Goal: Information Seeking & Learning: Stay updated

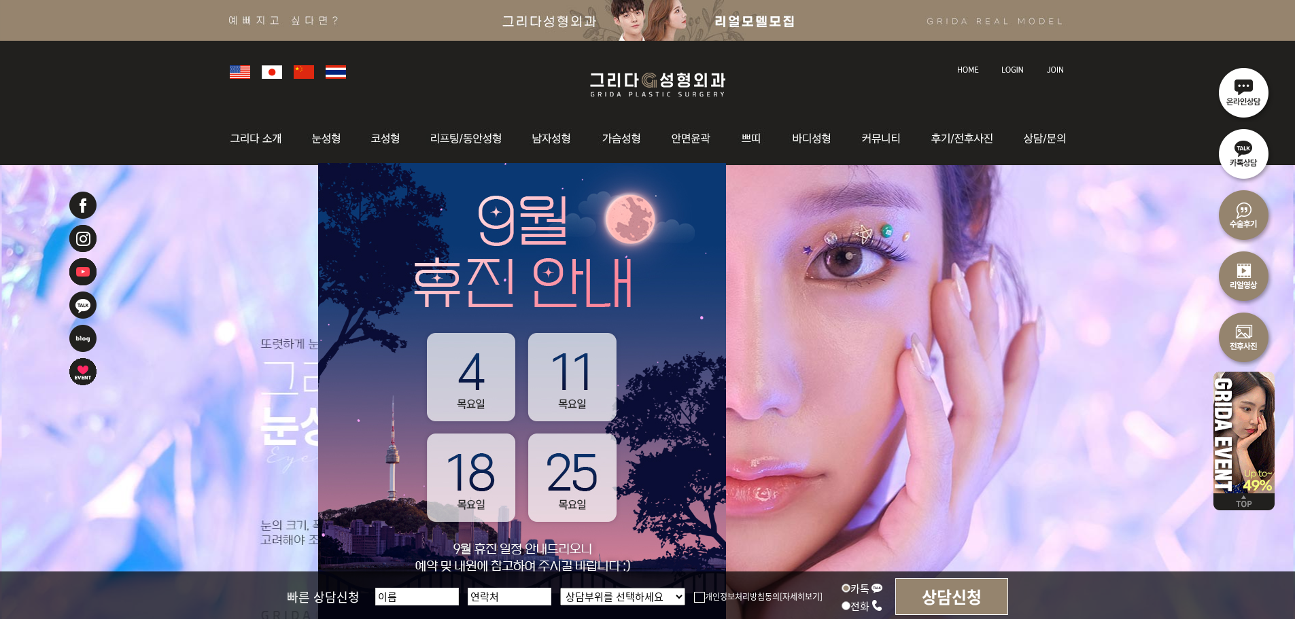
scroll to position [136, 0]
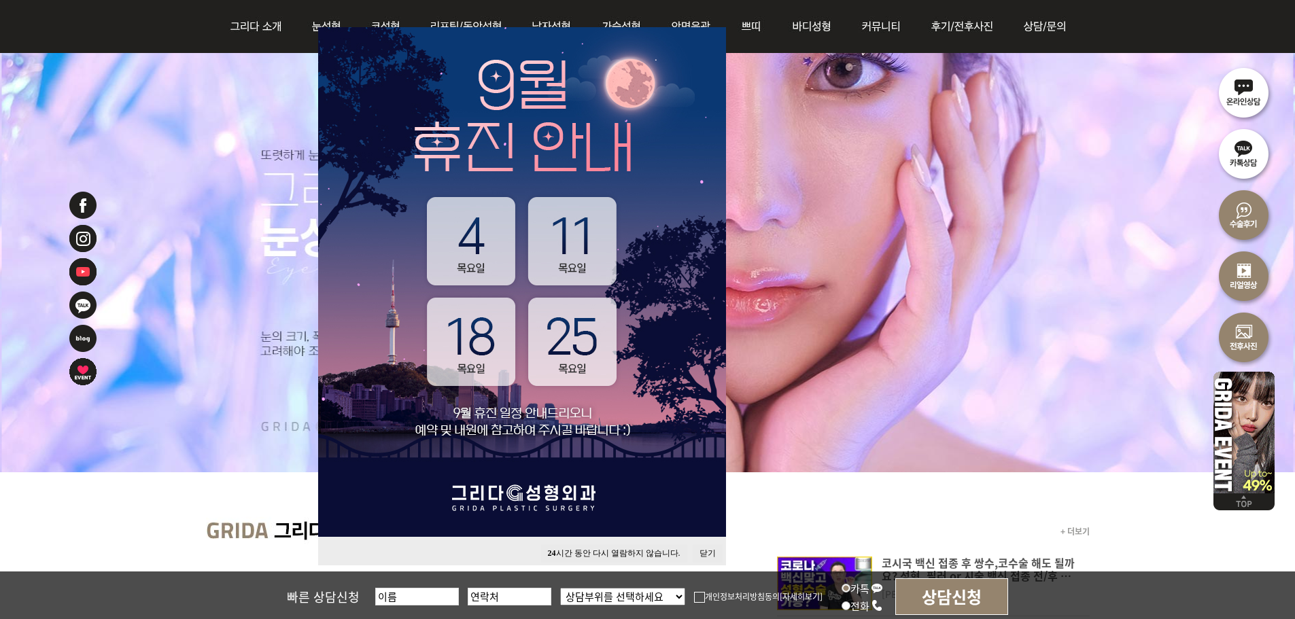
click at [706, 552] on button "닫기" at bounding box center [708, 554] width 30 height 18
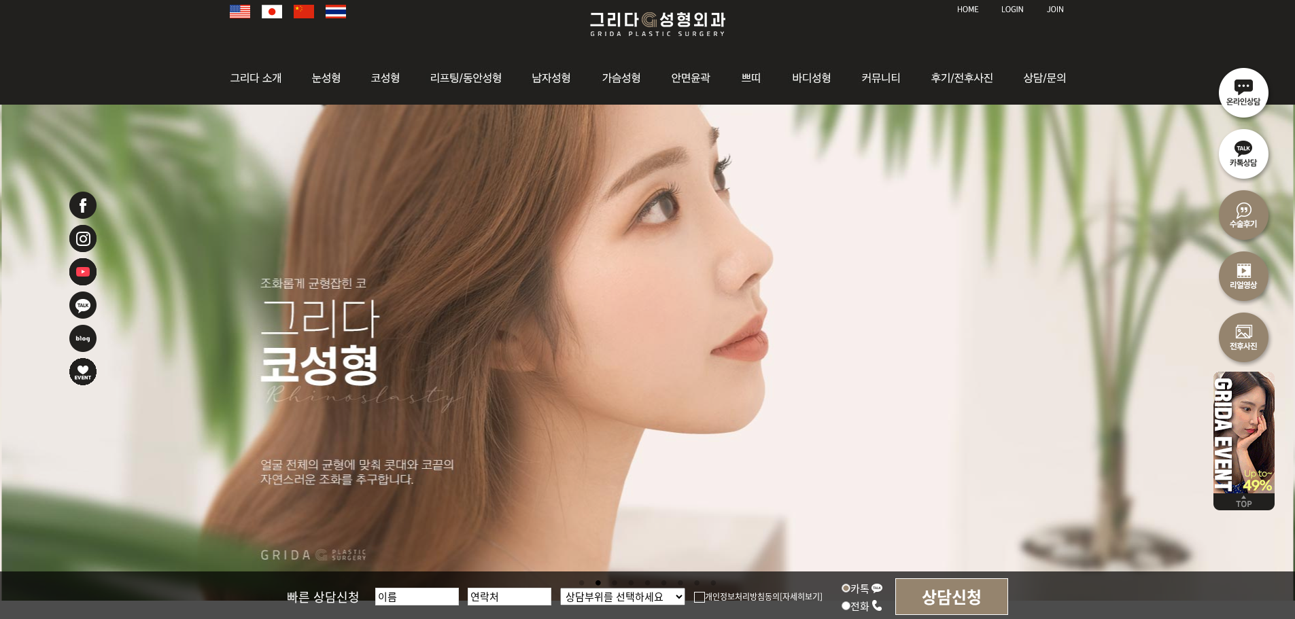
scroll to position [0, 0]
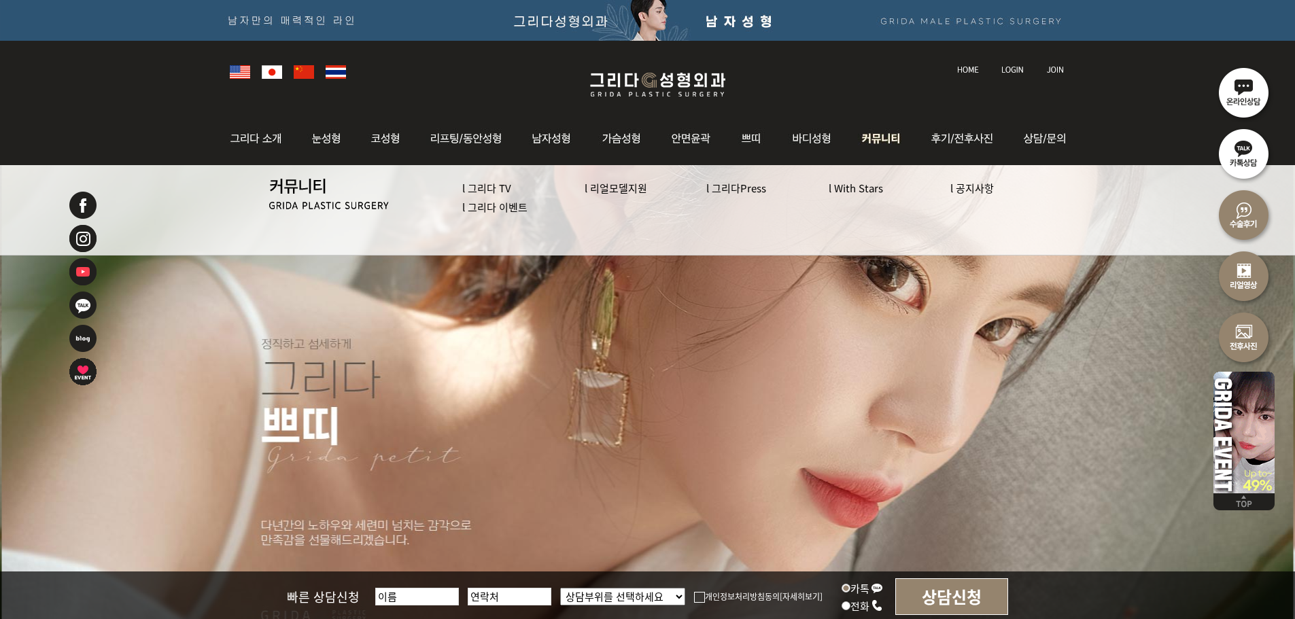
click at [498, 209] on link "l 그리다 이벤트" at bounding box center [494, 207] width 65 height 14
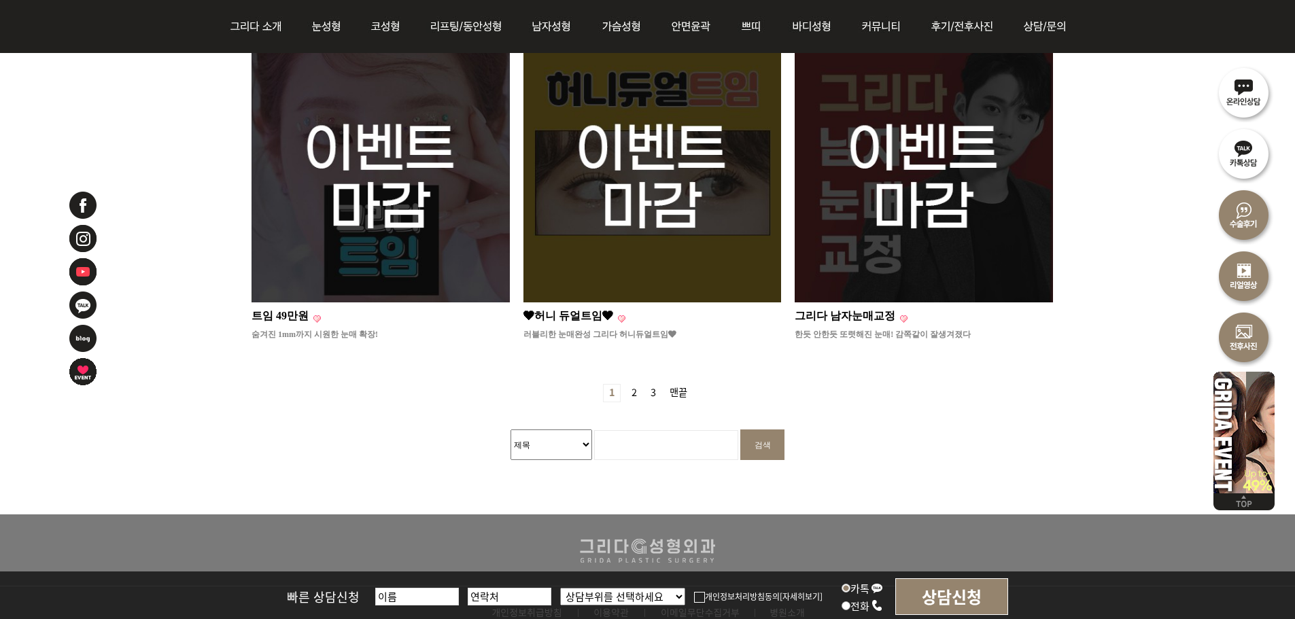
scroll to position [1224, 0]
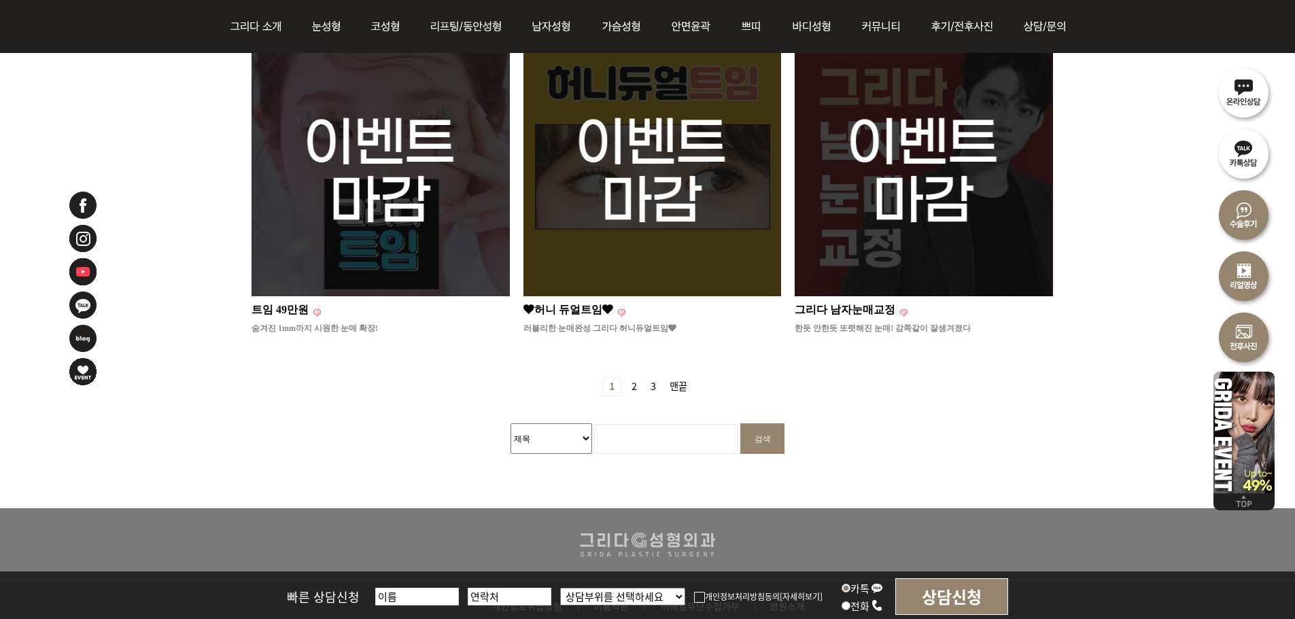
click at [634, 379] on link "2 페이지" at bounding box center [634, 387] width 16 height 17
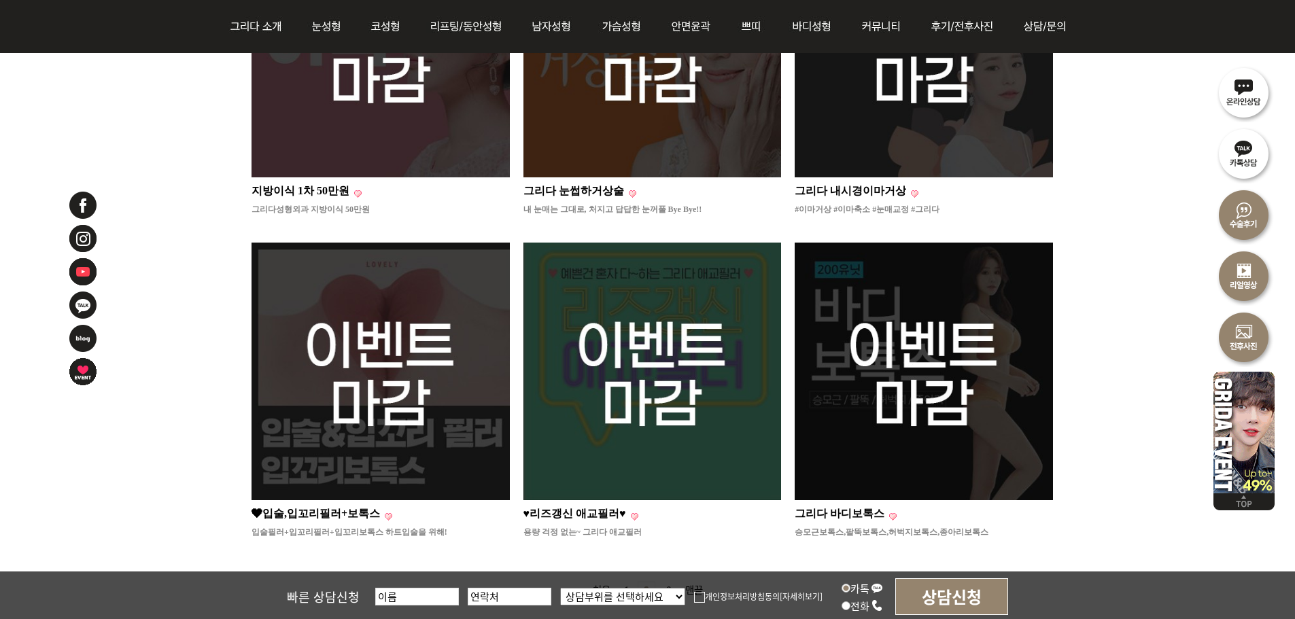
scroll to position [1156, 0]
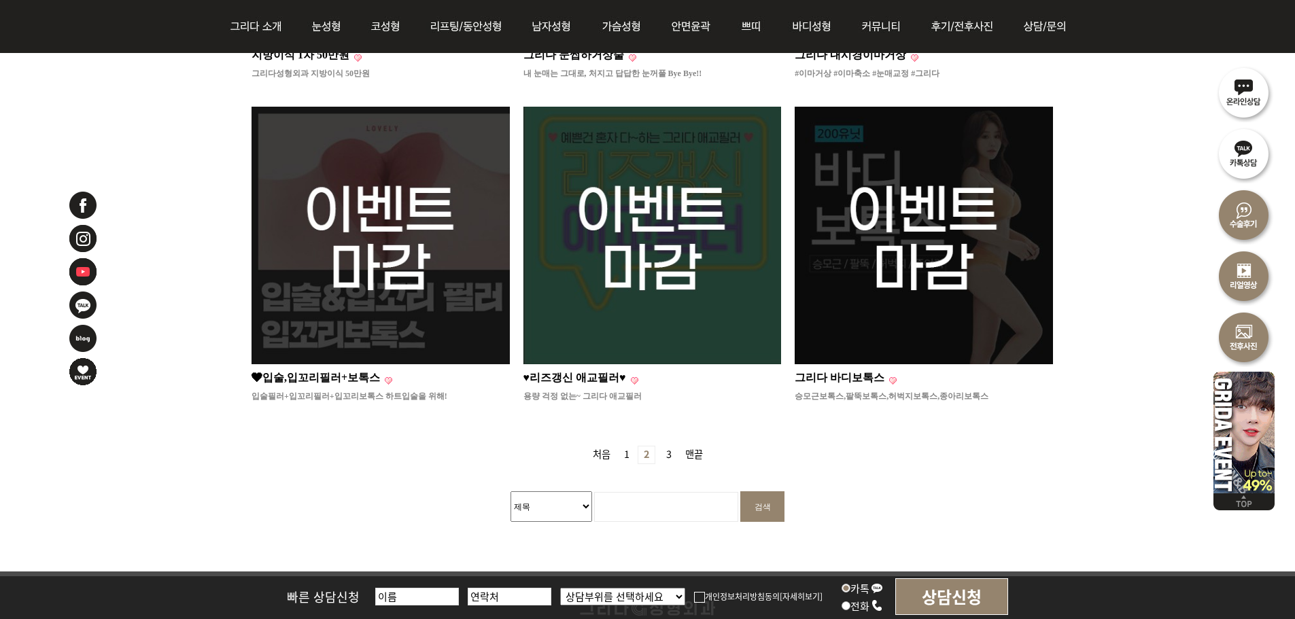
click at [672, 447] on link "3 페이지" at bounding box center [669, 455] width 16 height 17
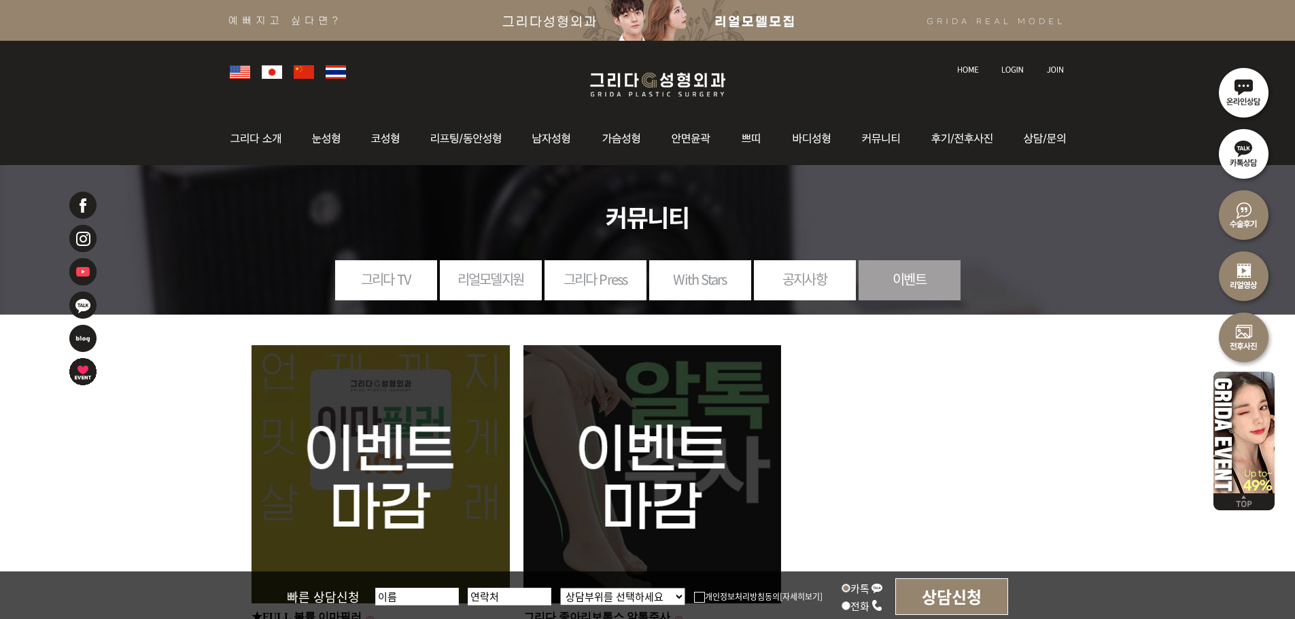
scroll to position [204, 0]
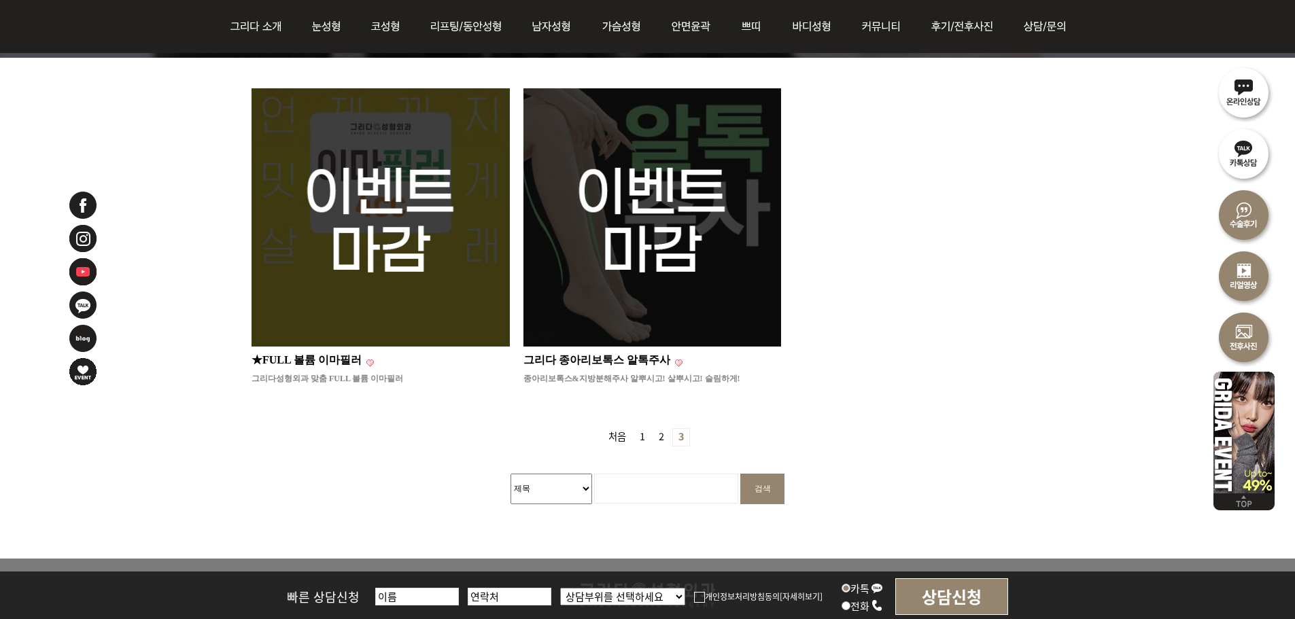
click at [635, 436] on link "1 페이지" at bounding box center [642, 437] width 16 height 17
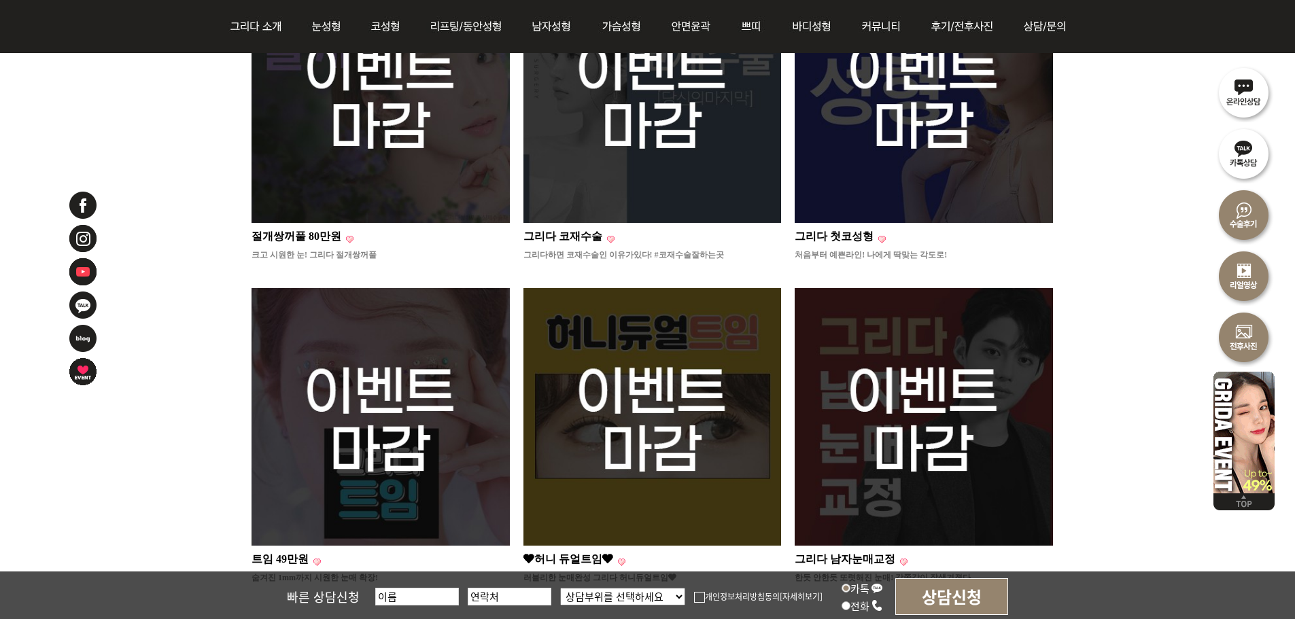
scroll to position [1088, 0]
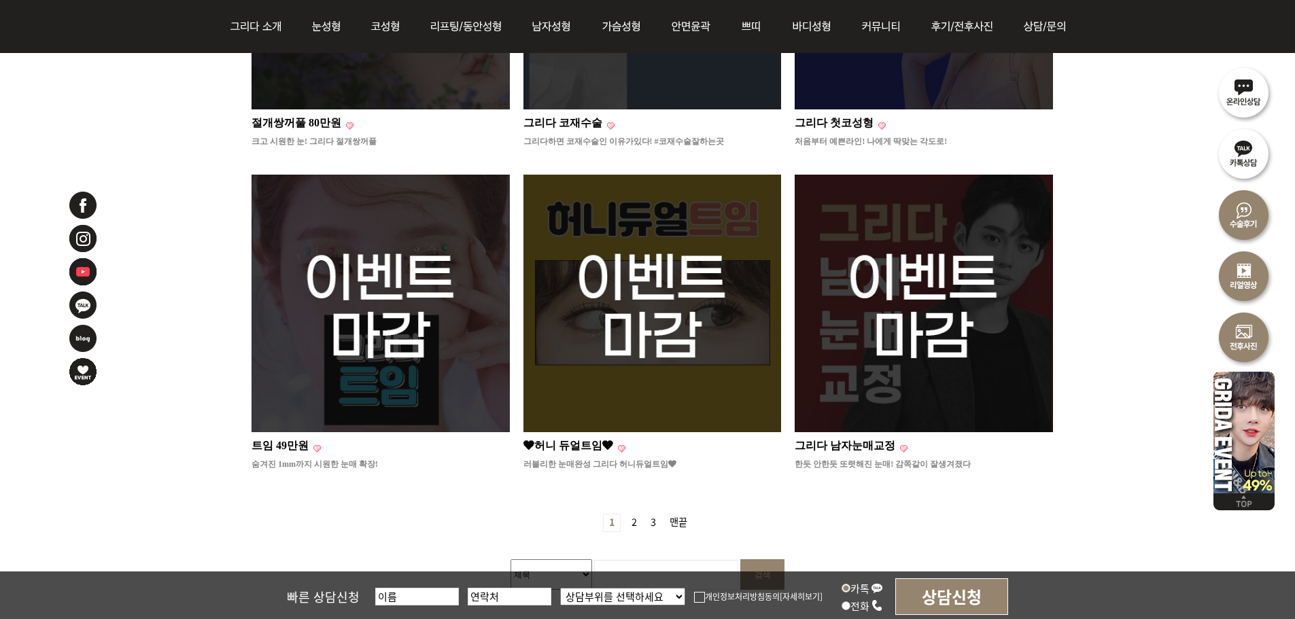
click at [618, 514] on strong "1" at bounding box center [612, 523] width 18 height 18
